Goal: Information Seeking & Learning: Check status

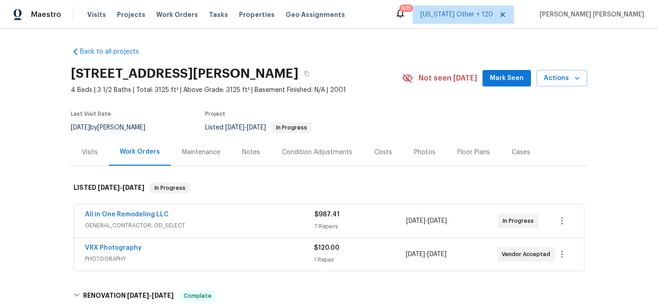
scroll to position [4925, 0]
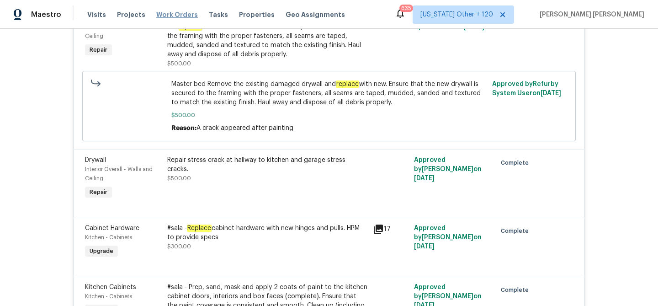
click at [171, 16] on span "Work Orders" at bounding box center [177, 14] width 42 height 9
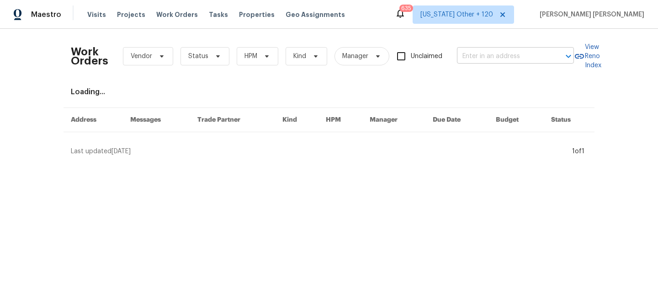
click at [471, 53] on input "text" at bounding box center [502, 56] width 91 height 14
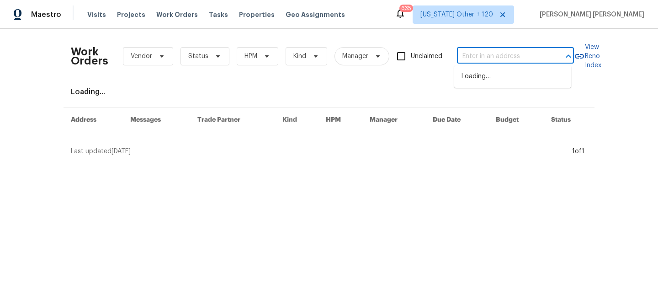
paste input "121 Genessee Valley Rd, Columbia, SC 29223"
type input "121 Genessee Valley Rd, Columbia, SC 29223"
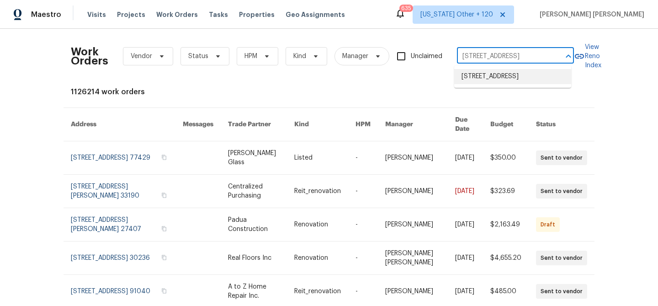
click at [487, 78] on li "121 Genessee Valley Rd, Columbia, SC 29223" at bounding box center [512, 76] width 117 height 15
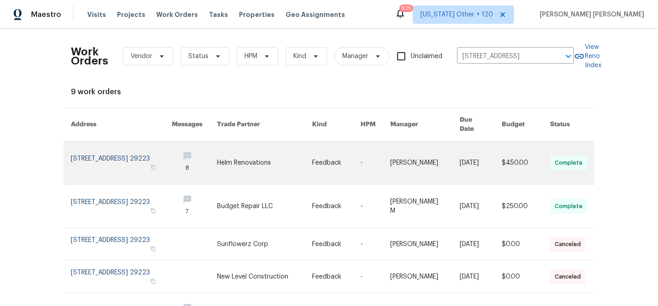
click at [465, 166] on link at bounding box center [481, 162] width 42 height 43
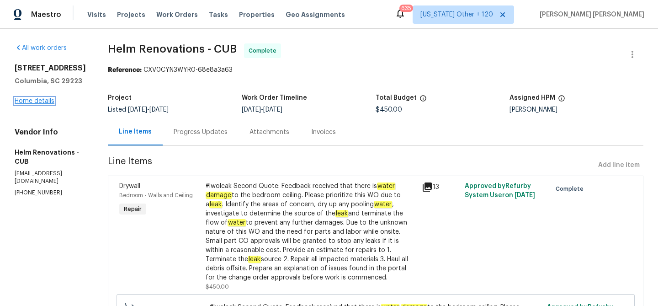
click at [43, 101] on link "Home details" at bounding box center [35, 101] width 40 height 6
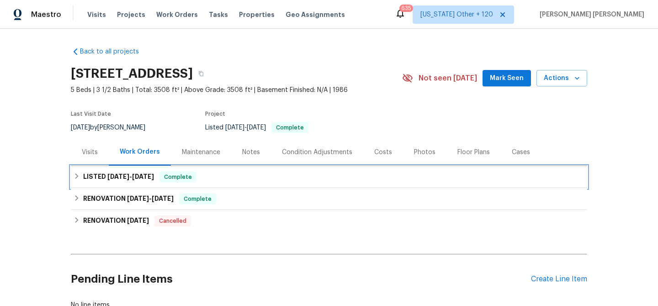
click at [221, 173] on div "LISTED [DATE] - [DATE] Complete" at bounding box center [329, 176] width 511 height 11
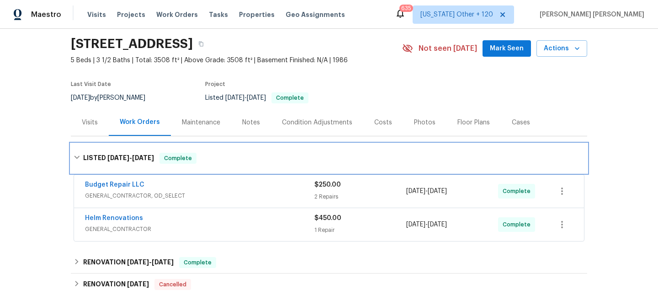
scroll to position [69, 0]
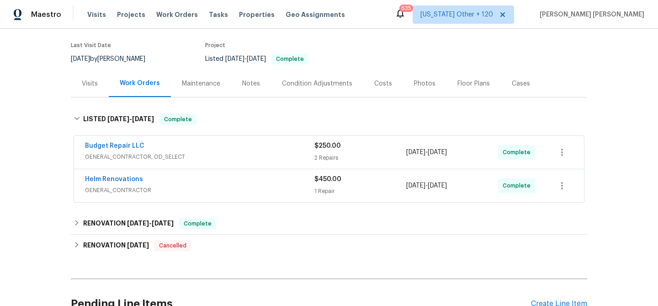
click at [270, 185] on div "Helm Renovations" at bounding box center [199, 180] width 229 height 11
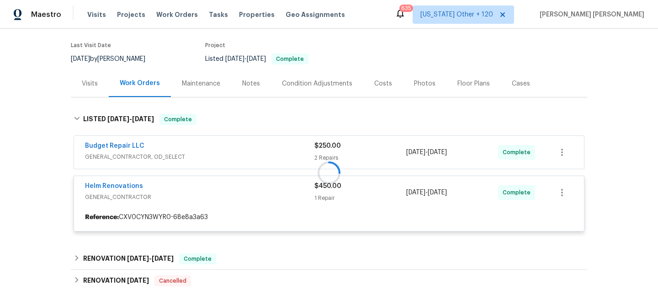
click at [260, 151] on div at bounding box center [329, 173] width 516 height 136
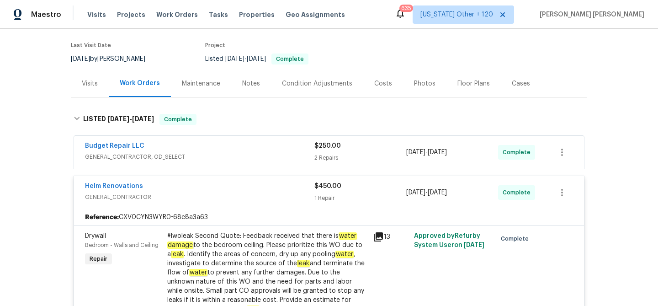
click at [261, 150] on div "Budget Repair LLC" at bounding box center [199, 146] width 229 height 11
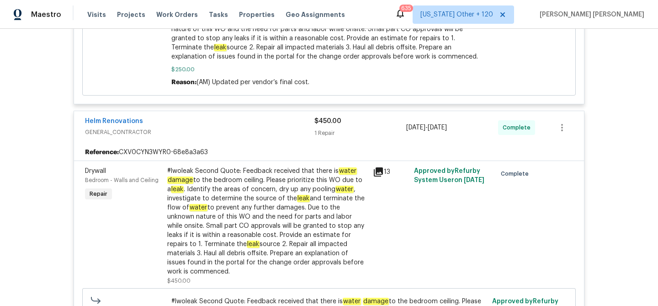
scroll to position [574, 0]
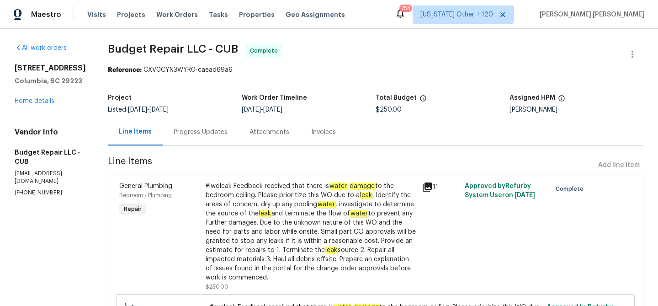
click at [212, 134] on div "Progress Updates" at bounding box center [201, 131] width 54 height 9
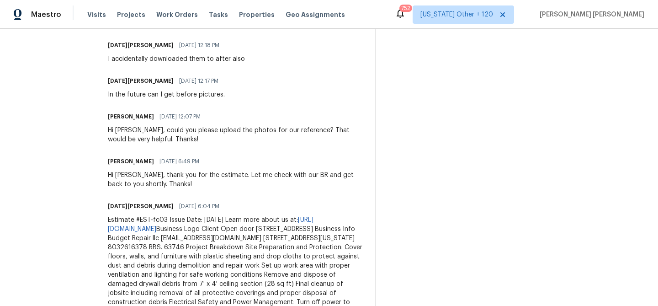
scroll to position [580, 0]
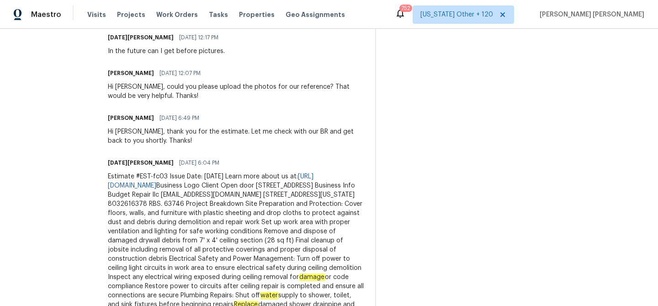
drag, startPoint x: 124, startPoint y: 210, endPoint x: 105, endPoint y: 167, distance: 47.0
copy div "Estimate #EST-fc03 Issue Date: Oct 1, 2025 Learn more about us at: https://hand…"
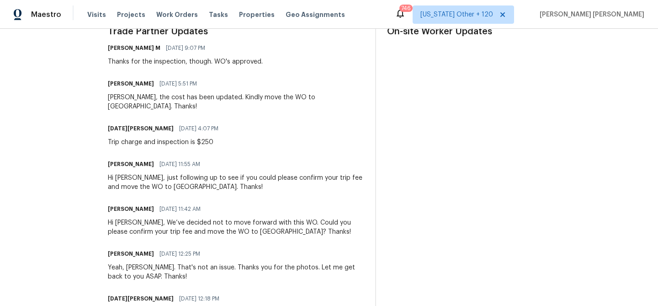
scroll to position [87, 0]
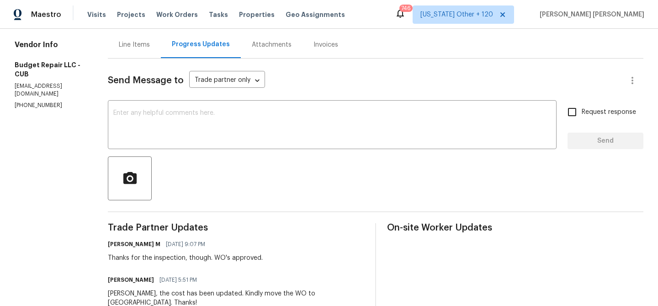
click at [135, 36] on div "Line Items" at bounding box center [134, 44] width 53 height 27
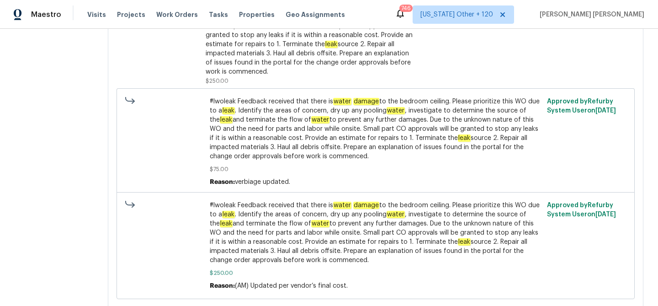
scroll to position [63, 0]
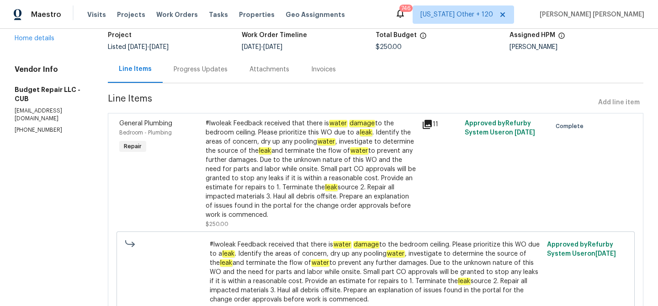
click at [189, 68] on div "Progress Updates" at bounding box center [201, 69] width 54 height 9
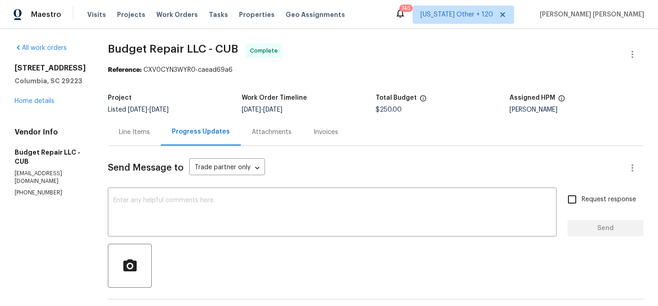
click at [145, 137] on div "Line Items" at bounding box center [134, 131] width 53 height 27
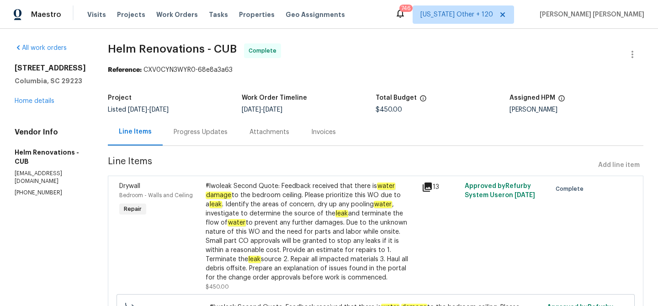
click at [216, 133] on div "Progress Updates" at bounding box center [201, 131] width 54 height 9
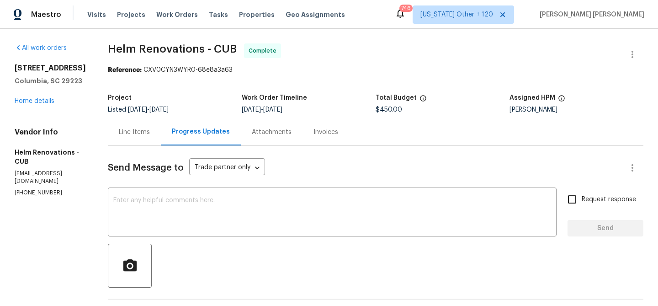
click at [150, 134] on div "Line Items" at bounding box center [134, 131] width 31 height 9
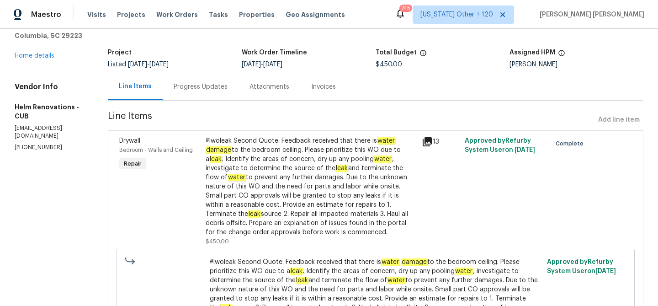
scroll to position [37, 0]
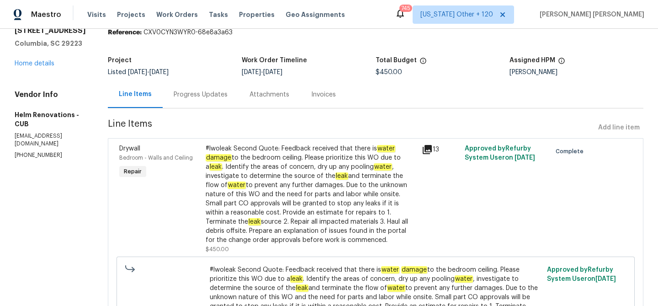
click at [402, 156] on div "#lwoleak Second Quote: Feedback received that there is water damage to the bedr…" at bounding box center [311, 194] width 211 height 101
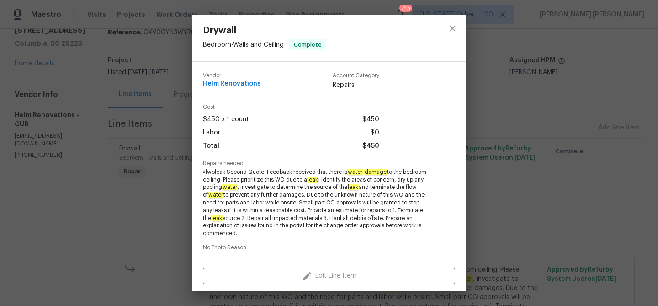
scroll to position [146, 0]
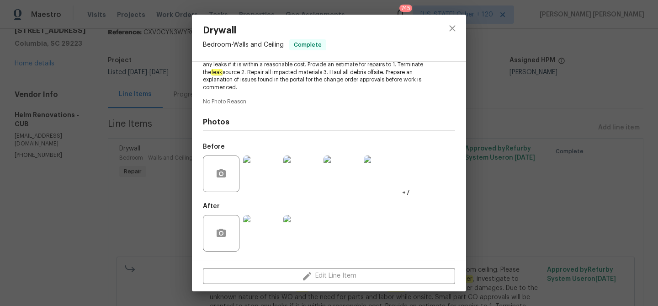
click at [271, 173] on img at bounding box center [261, 173] width 37 height 37
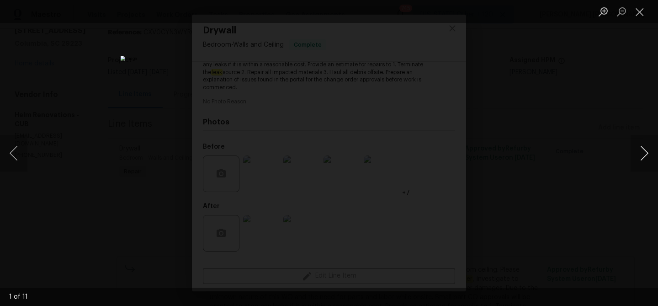
click at [633, 155] on button "Next image" at bounding box center [644, 153] width 27 height 37
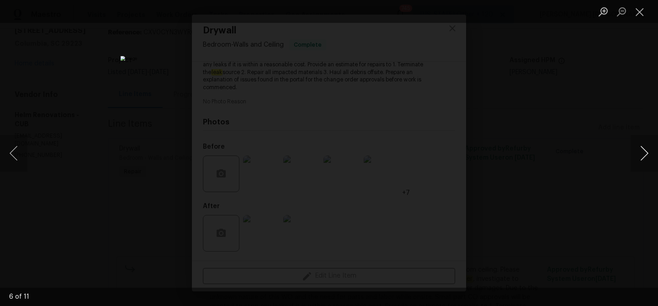
click at [633, 155] on button "Next image" at bounding box center [644, 153] width 27 height 37
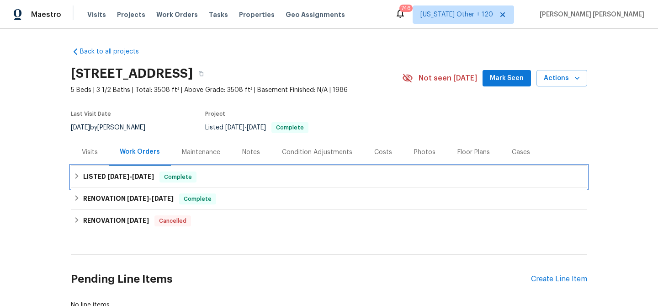
click at [202, 179] on div "LISTED [DATE] - [DATE] Complete" at bounding box center [329, 176] width 511 height 11
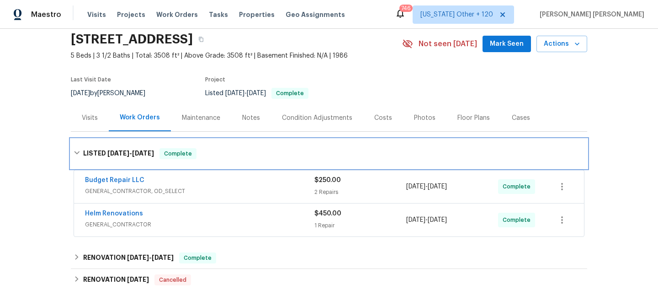
scroll to position [71, 0]
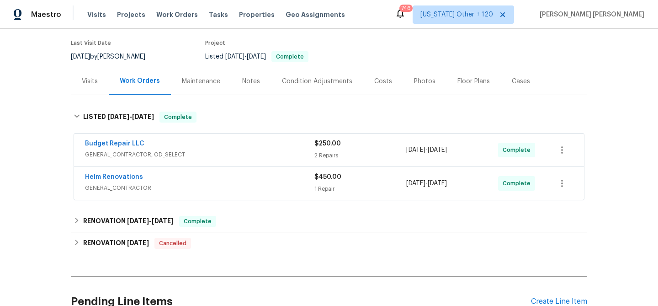
click at [269, 186] on span "GENERAL_CONTRACTOR" at bounding box center [199, 187] width 229 height 9
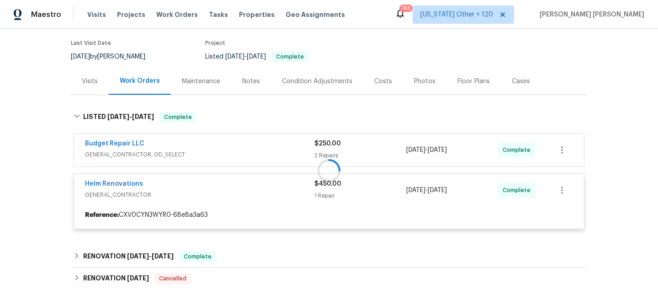
click at [289, 147] on div at bounding box center [329, 170] width 516 height 136
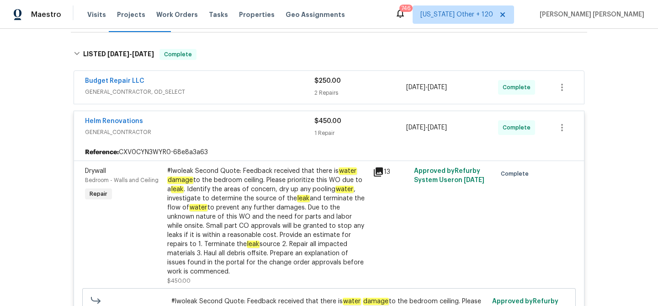
scroll to position [362, 0]
